Goal: Task Accomplishment & Management: Complete application form

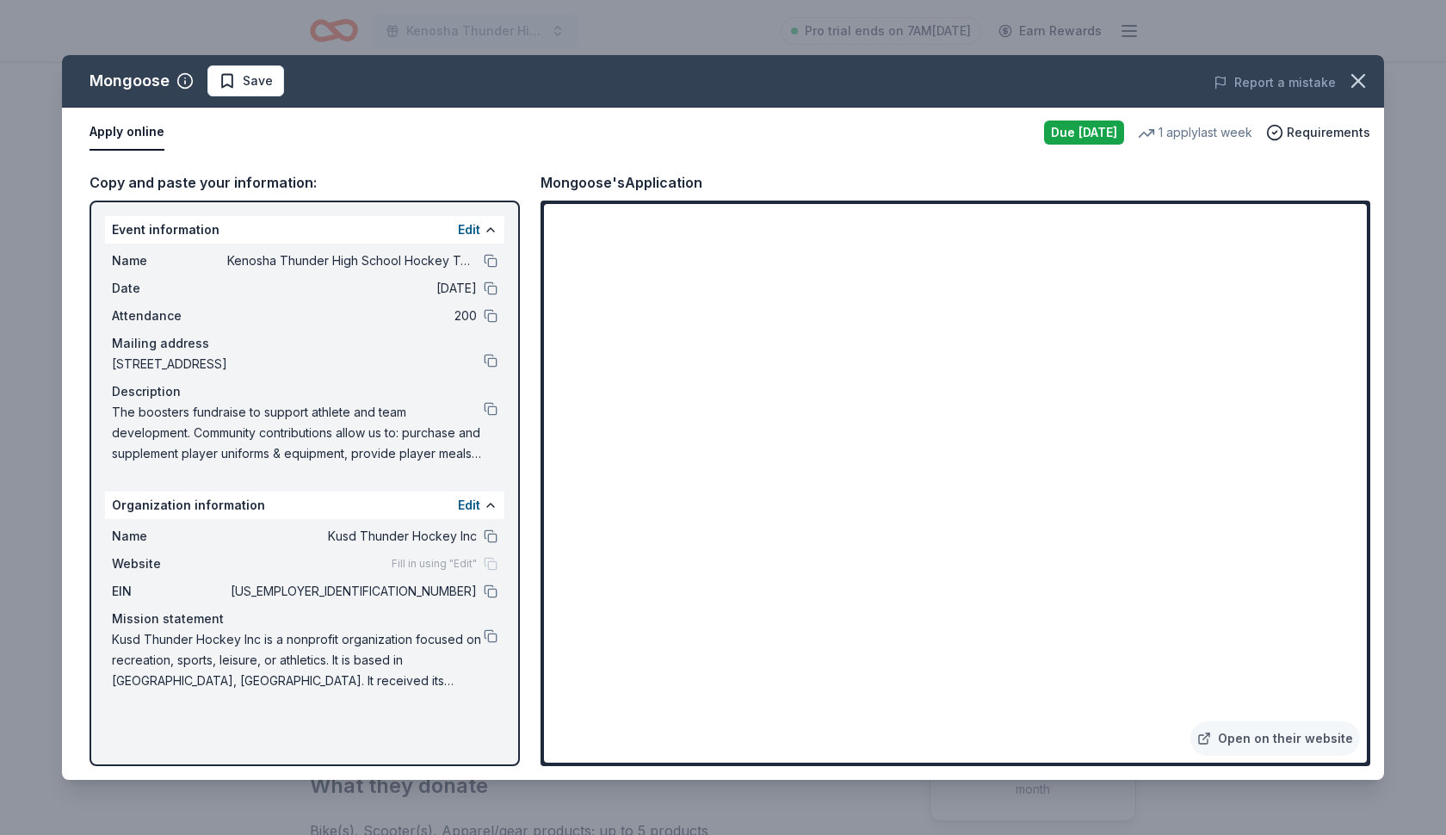
scroll to position [177, 0]
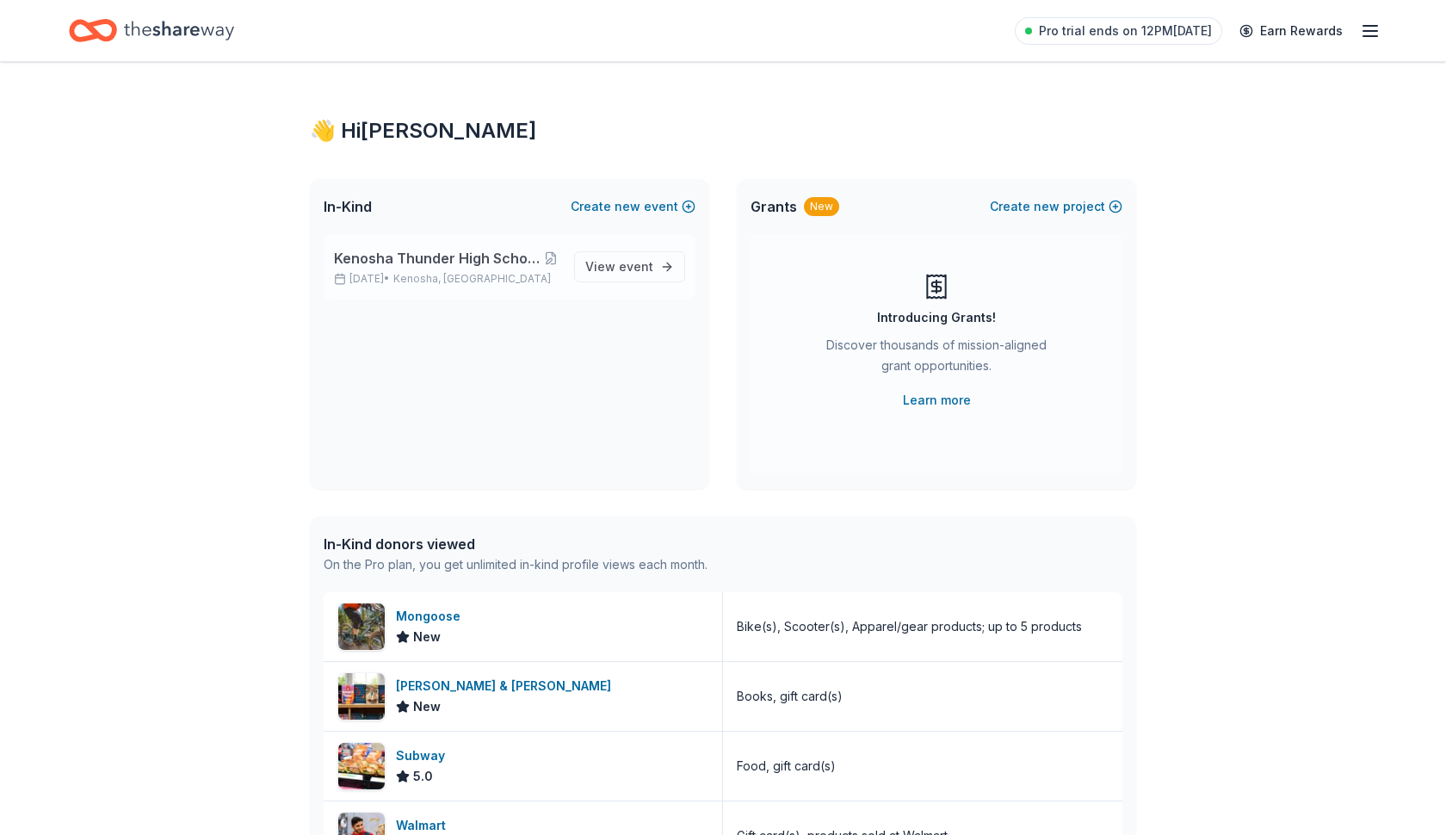
click at [412, 269] on div "Kenosha Thunder High School Hockey Team Fundraiser [DATE] • [GEOGRAPHIC_DATA], …" at bounding box center [447, 267] width 226 height 38
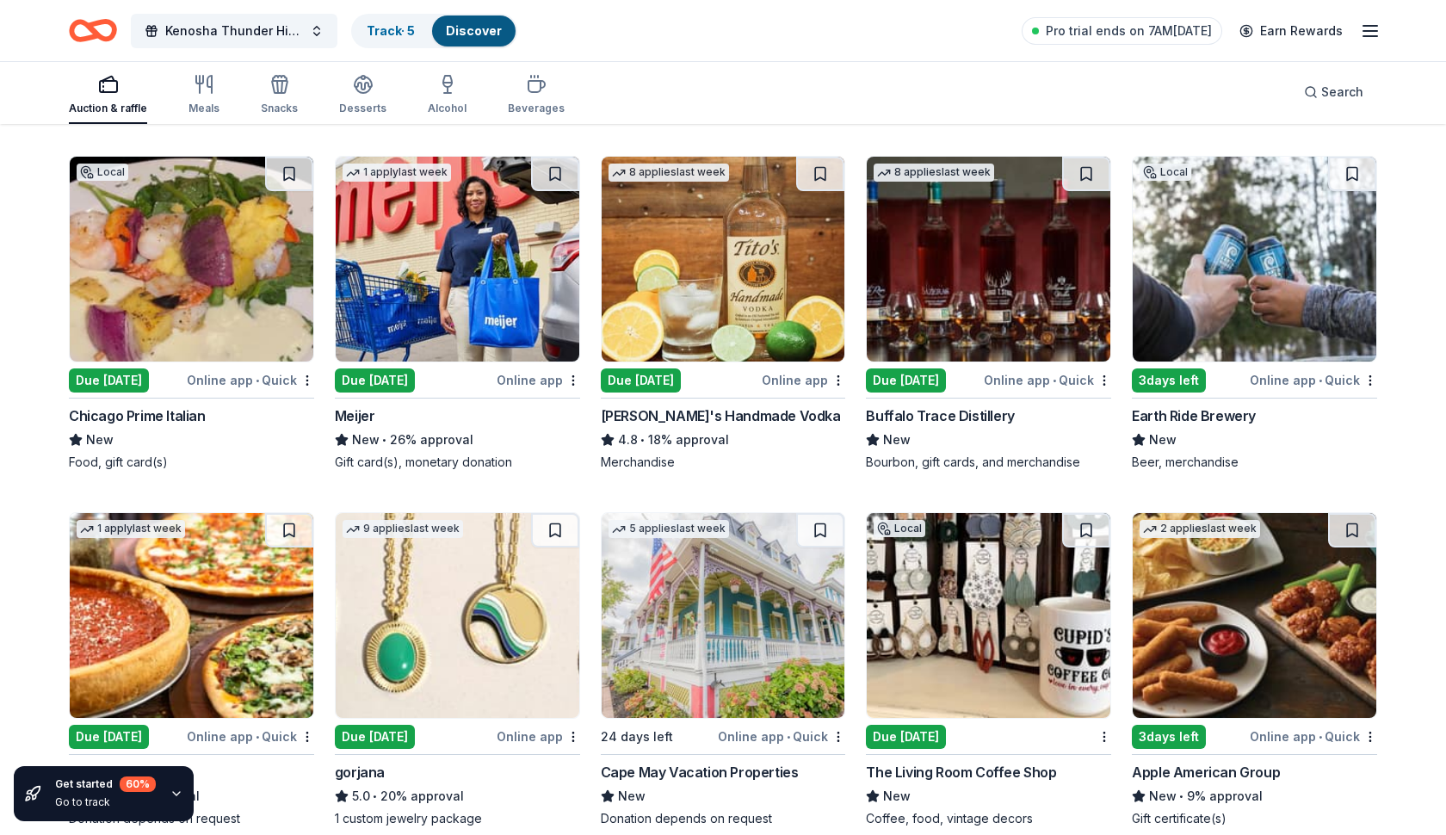
scroll to position [3134, 0]
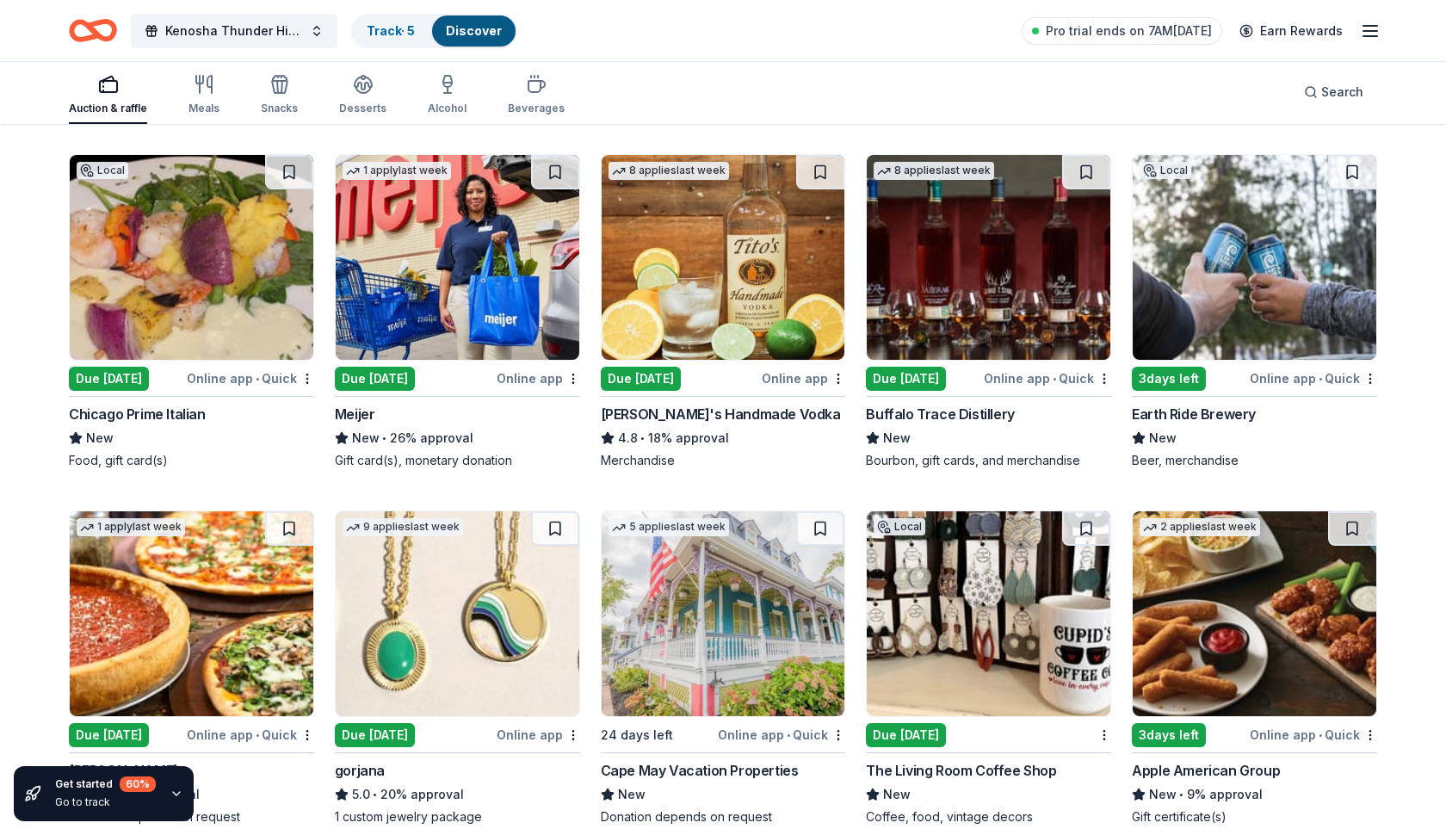
click at [677, 413] on div "[PERSON_NAME]'s Handmade Vodka" at bounding box center [721, 414] width 240 height 21
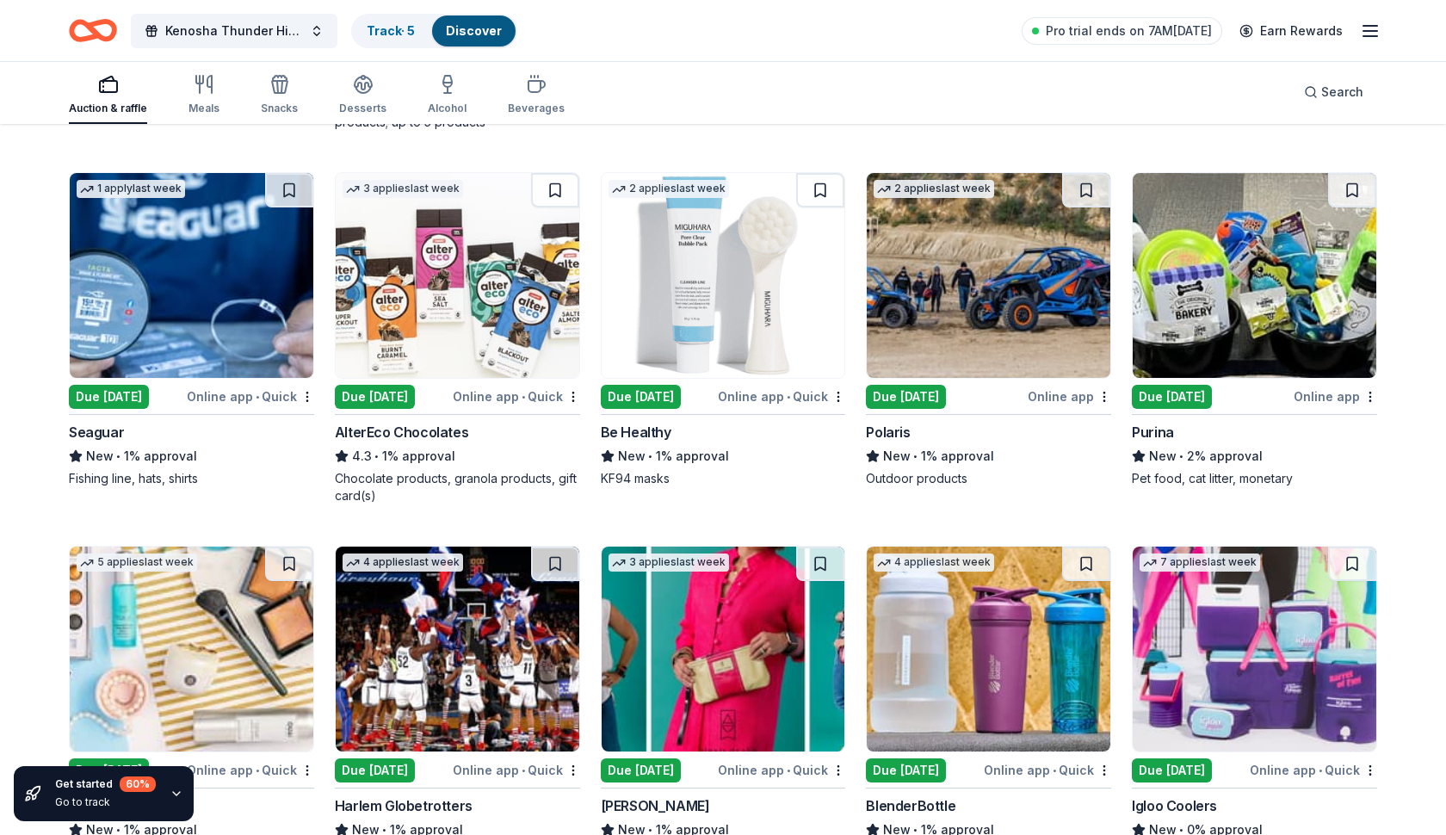
scroll to position [8941, 0]
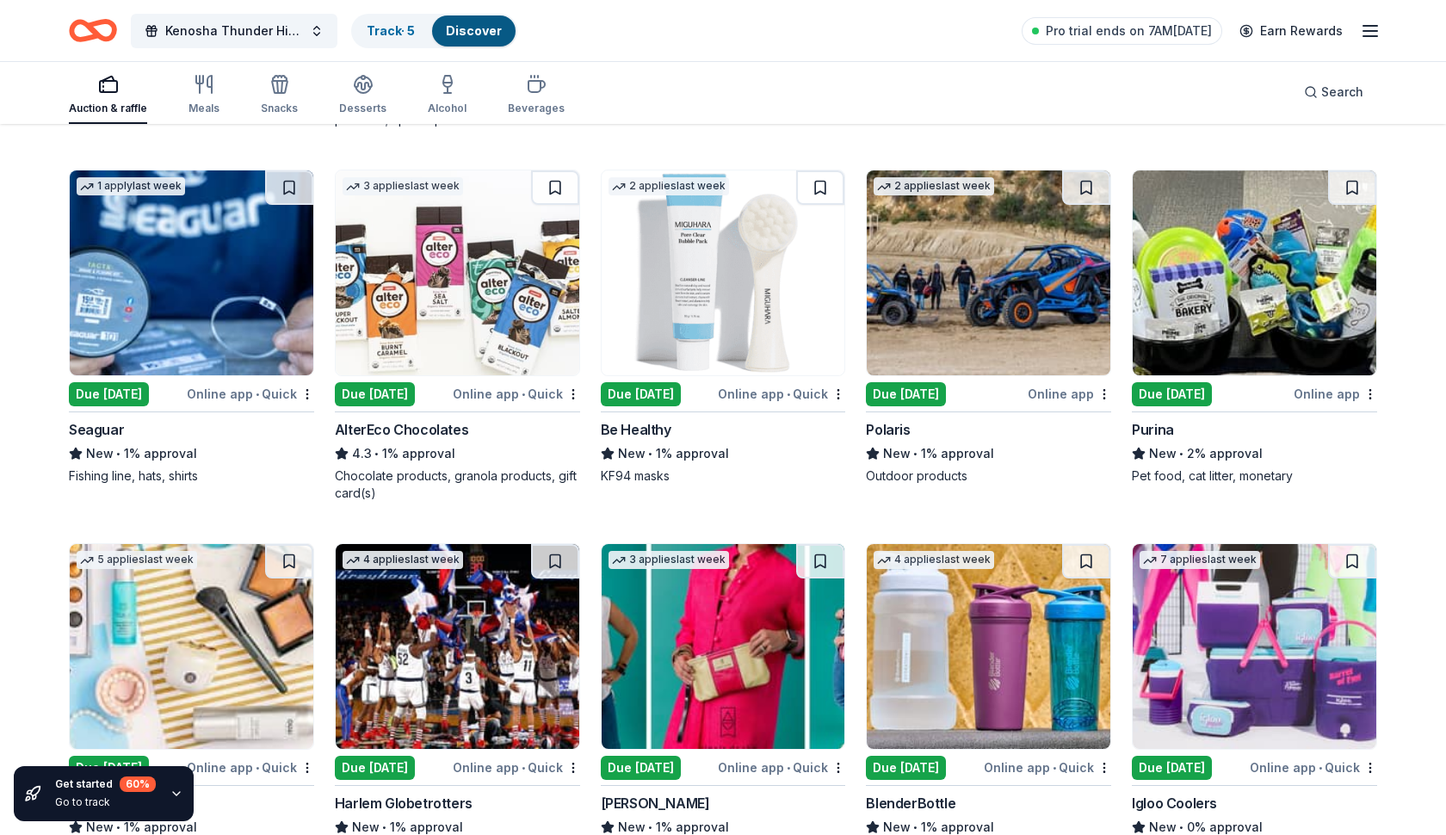
click at [889, 430] on div "Polaris" at bounding box center [888, 429] width 44 height 21
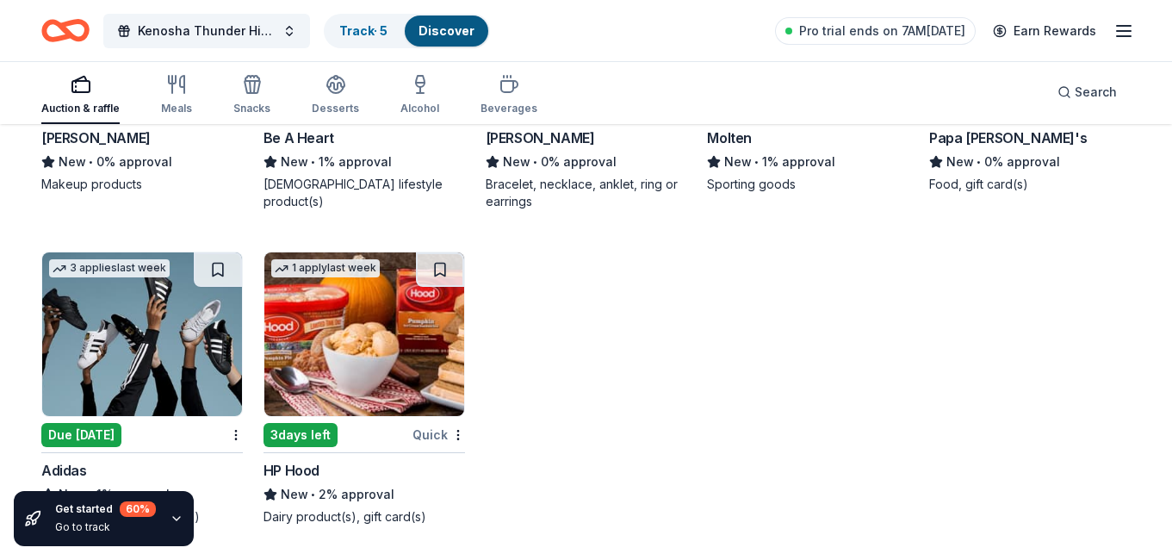
scroll to position [10646, 0]
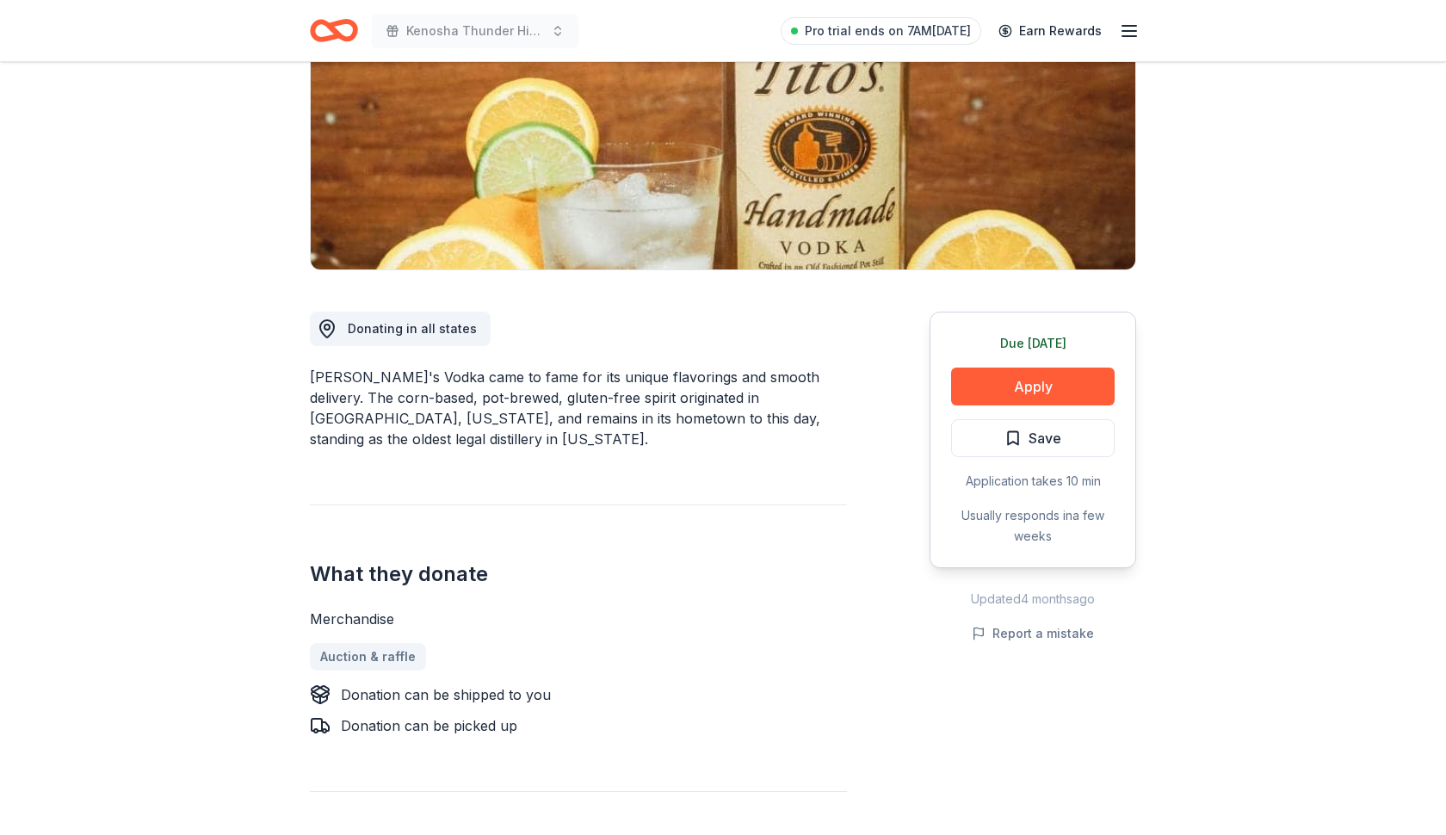
scroll to position [281, 0]
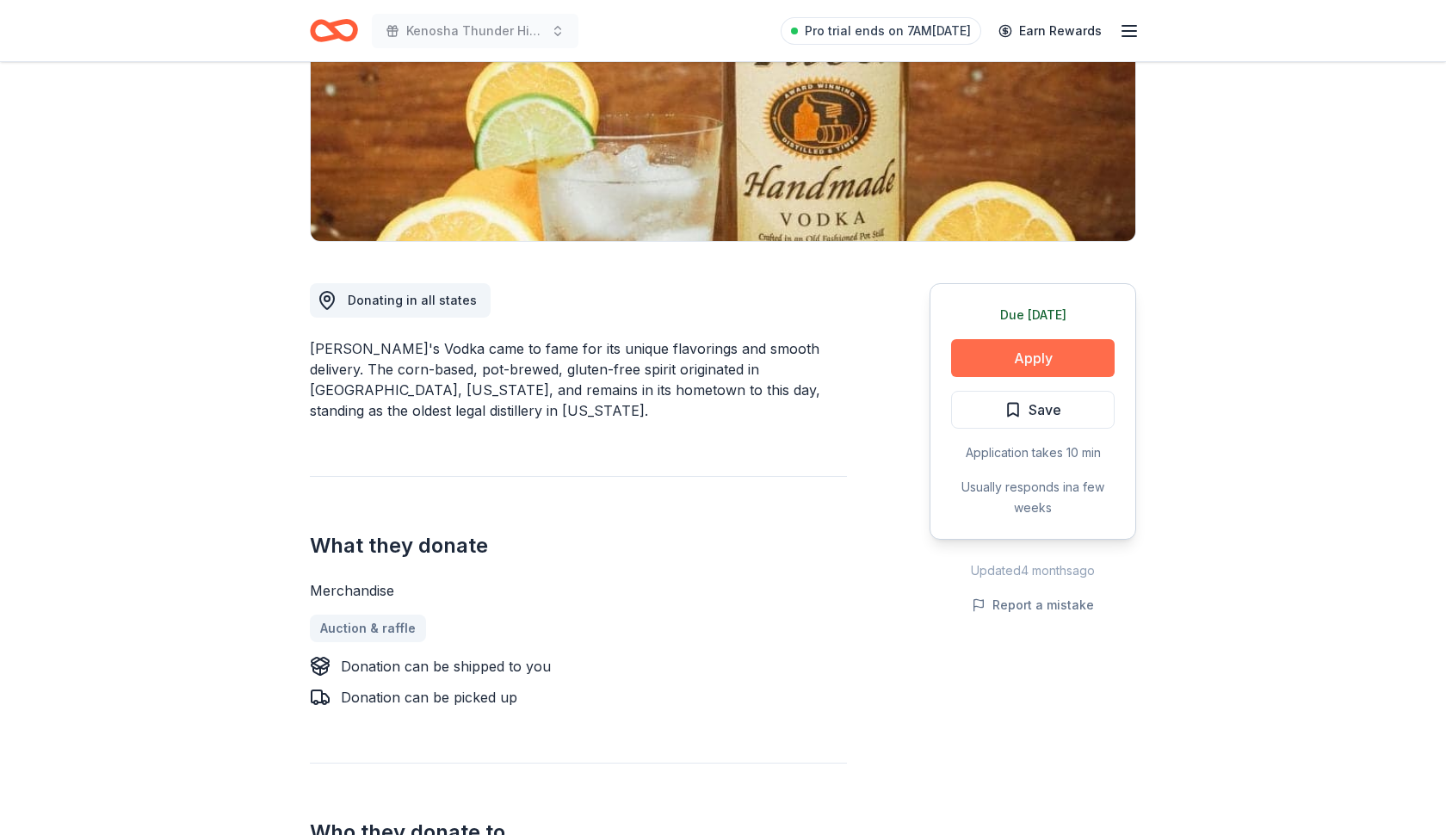
click at [1008, 358] on button "Apply" at bounding box center [1033, 358] width 164 height 38
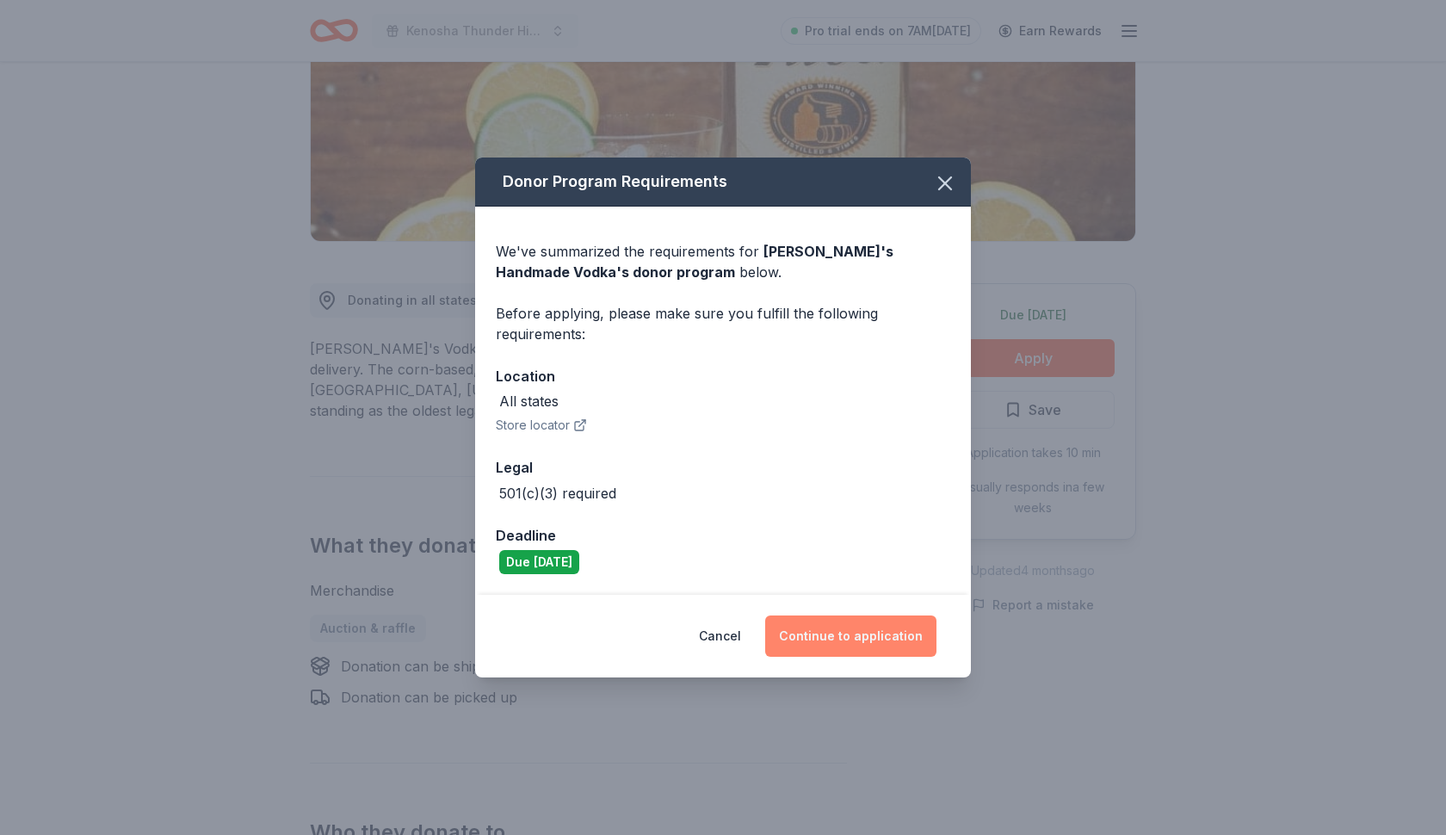
click at [829, 643] on button "Continue to application" at bounding box center [850, 635] width 171 height 41
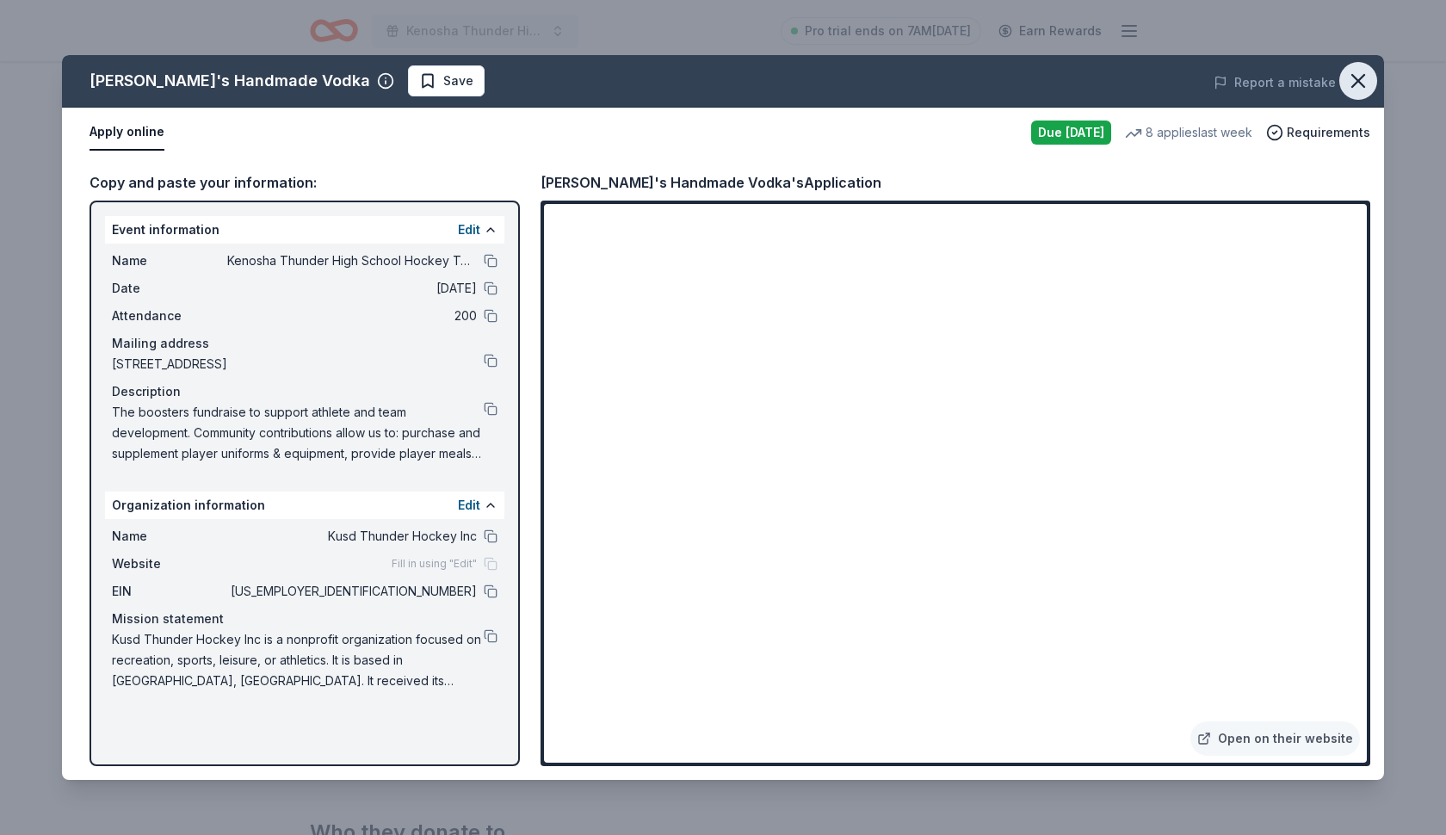
click at [1367, 80] on icon "button" at bounding box center [1358, 81] width 24 height 24
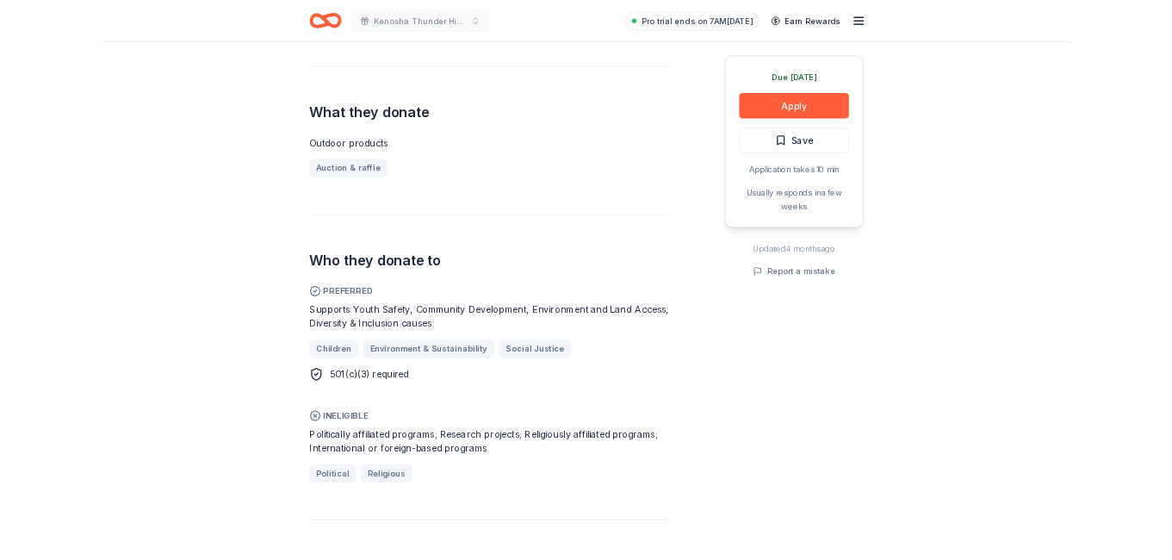
scroll to position [620, 0]
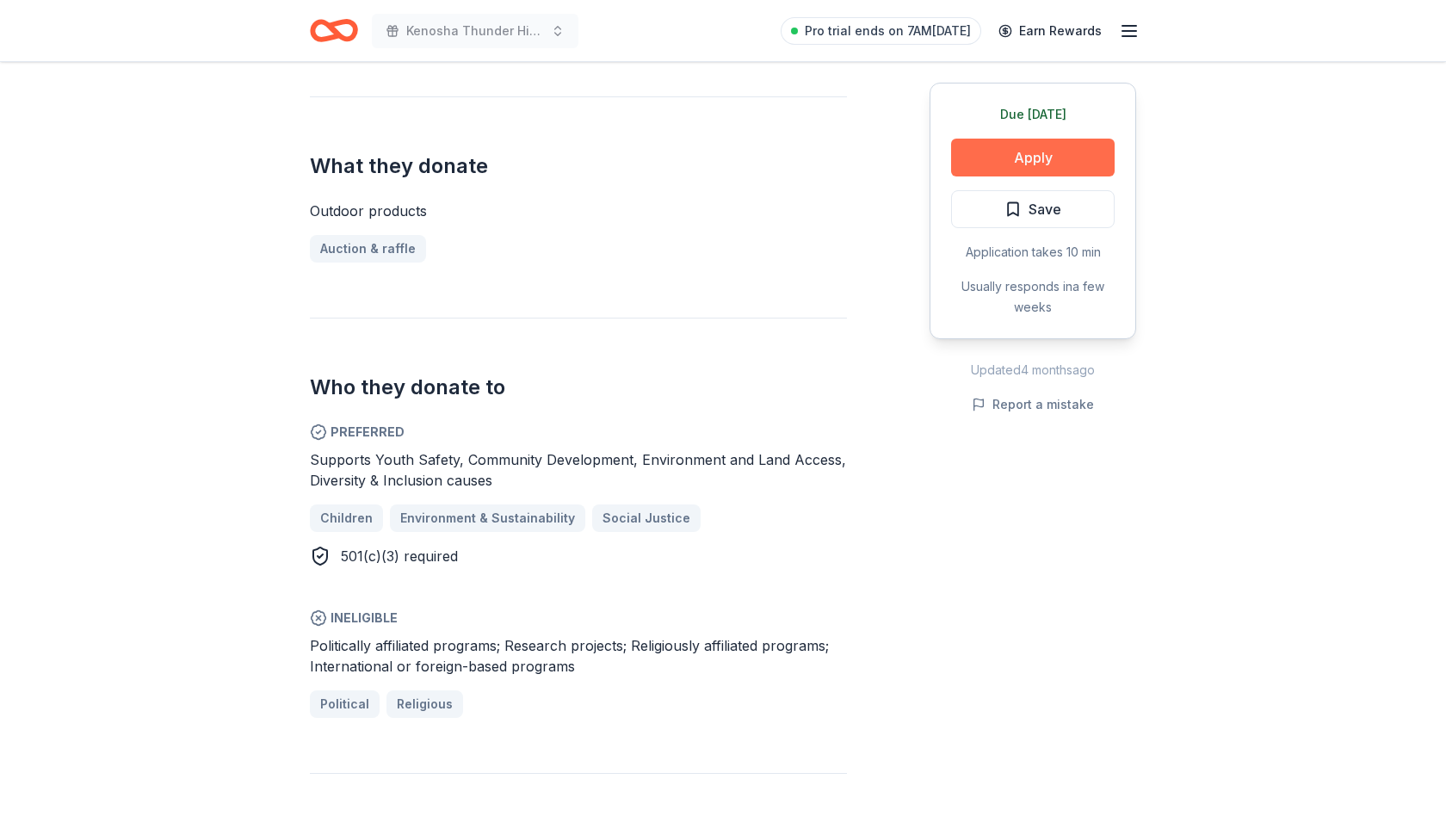
click at [988, 152] on button "Apply" at bounding box center [1033, 158] width 164 height 38
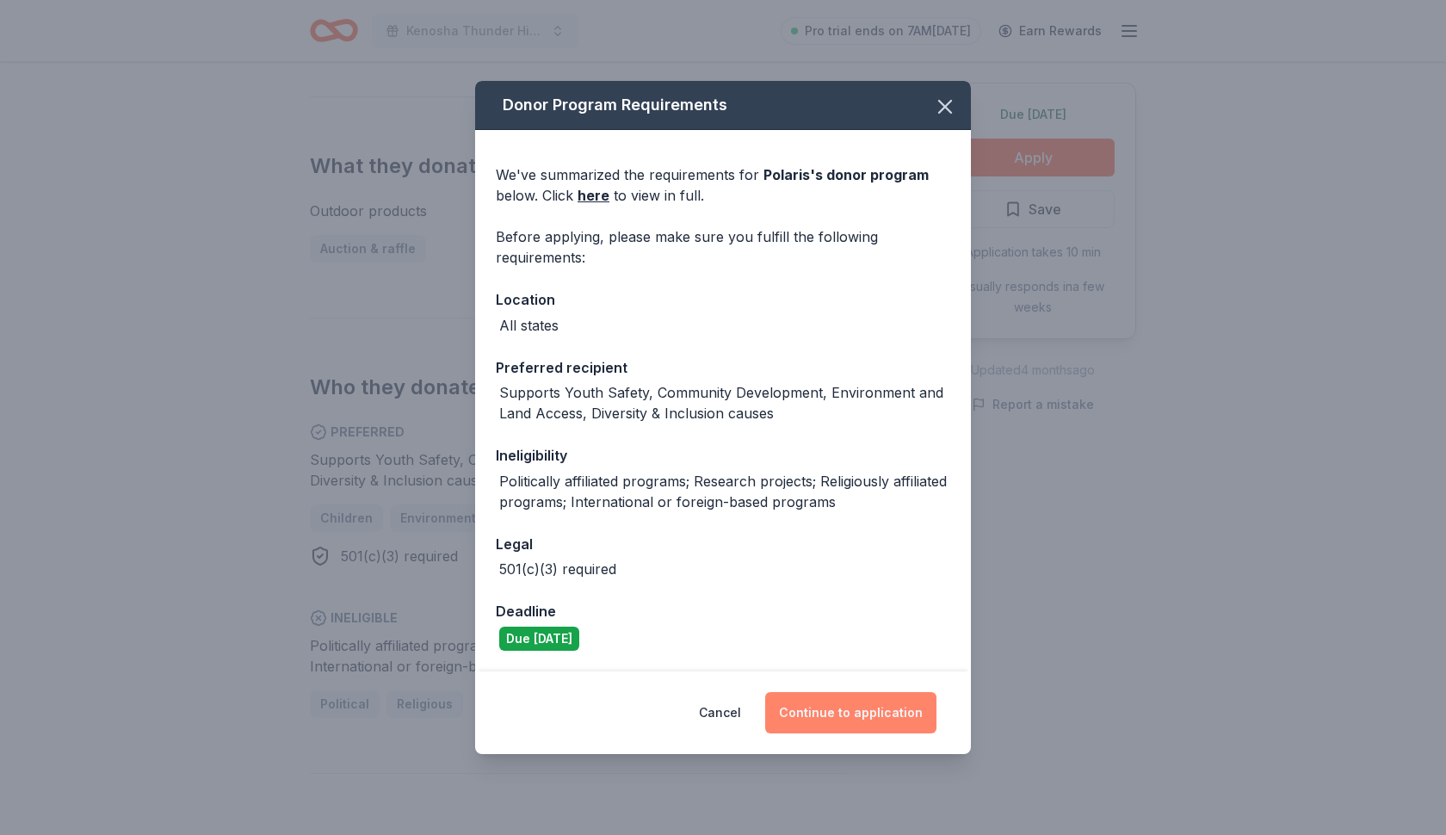
click at [816, 708] on button "Continue to application" at bounding box center [850, 712] width 171 height 41
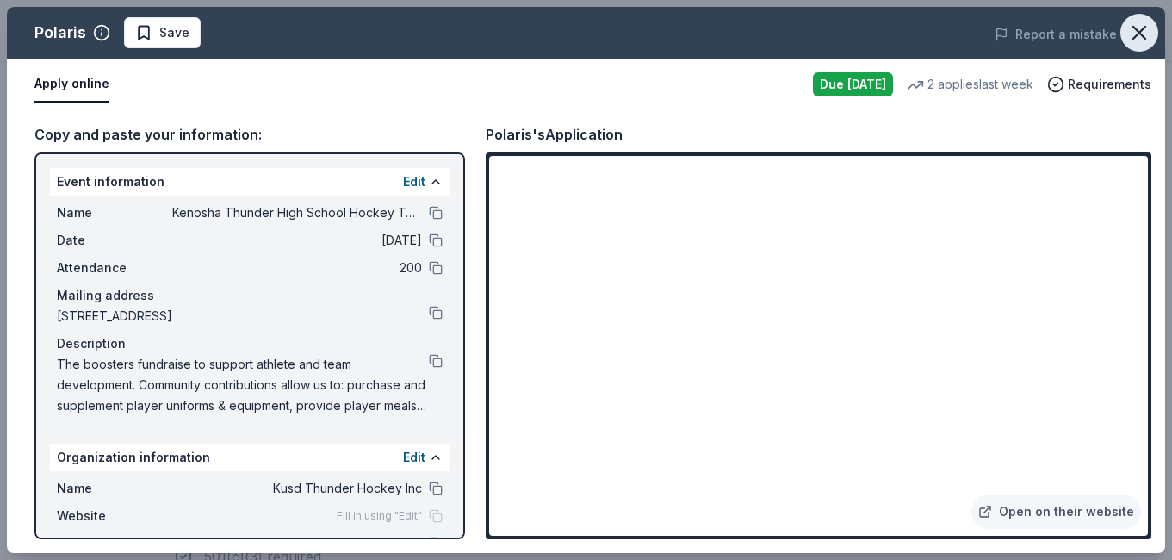
click at [1142, 24] on icon "button" at bounding box center [1139, 33] width 24 height 24
